Goal: Transaction & Acquisition: Purchase product/service

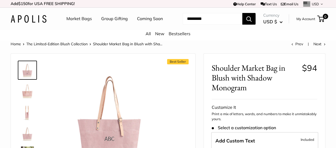
scroll to position [72, 0]
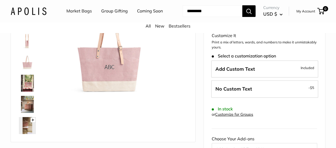
click at [29, 113] on img at bounding box center [27, 104] width 17 height 17
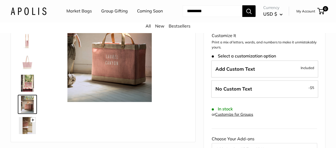
click at [30, 88] on img at bounding box center [27, 83] width 17 height 17
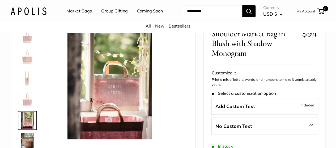
scroll to position [0, 0]
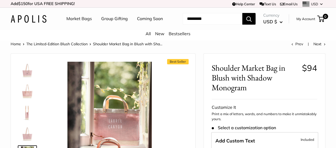
click at [137, 23] on link "Coming Soon" at bounding box center [150, 19] width 26 height 8
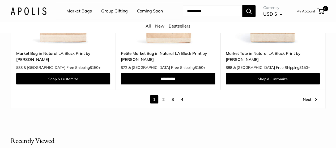
scroll to position [2768, 0]
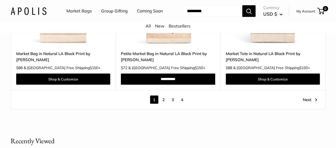
click at [163, 99] on link "2" at bounding box center [163, 100] width 8 height 8
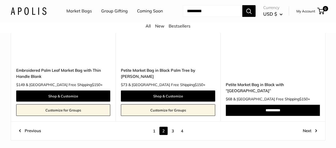
scroll to position [2636, 0]
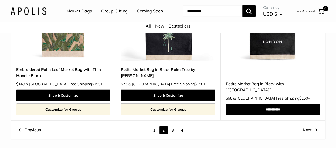
click at [173, 135] on link "3" at bounding box center [173, 130] width 8 height 8
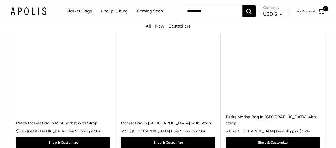
scroll to position [1969, 0]
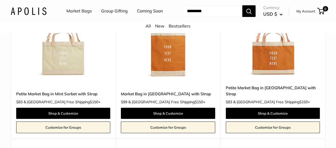
click at [319, 122] on link "Customize for Groups" at bounding box center [273, 128] width 94 height 12
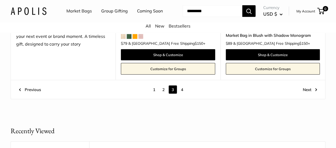
scroll to position [2742, 0]
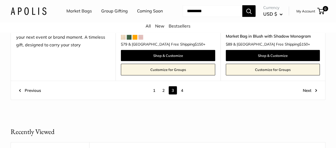
click at [182, 87] on link "4" at bounding box center [182, 91] width 8 height 8
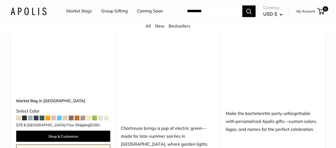
scroll to position [420, 0]
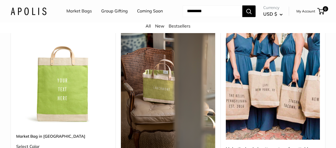
click at [32, 136] on link "Market Bag in Chartreuse" at bounding box center [63, 136] width 94 height 6
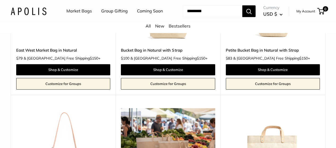
scroll to position [1378, 0]
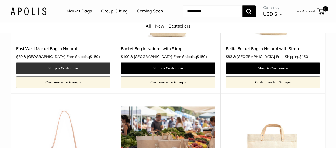
click at [65, 68] on link "Shop & Customize" at bounding box center [63, 68] width 94 height 11
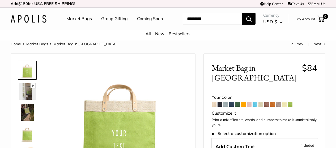
scroll to position [239, 0]
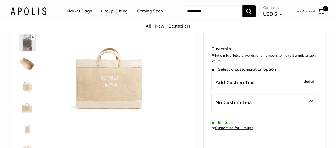
scroll to position [47, 0]
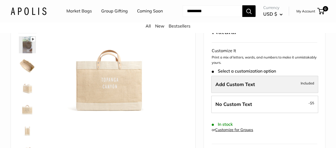
click at [309, 87] on span "Included" at bounding box center [308, 83] width 14 height 6
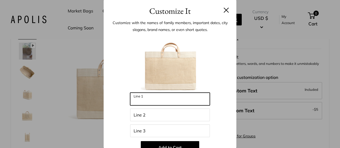
click at [168, 100] on input "Line 1" at bounding box center [170, 99] width 80 height 13
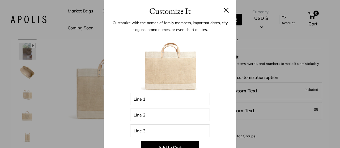
click at [224, 12] on button at bounding box center [226, 9] width 5 height 5
